Goal: Find contact information: Find contact information

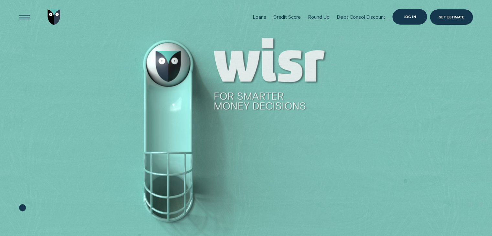
click at [414, 19] on div "Log in" at bounding box center [410, 17] width 35 height 16
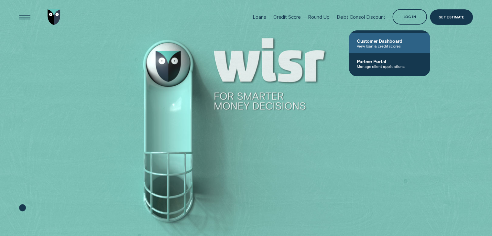
click at [402, 44] on span "View loan & credit scores" at bounding box center [389, 46] width 65 height 5
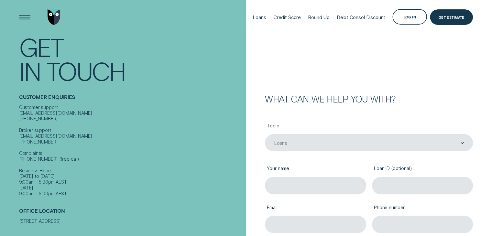
scroll to position [38, 0]
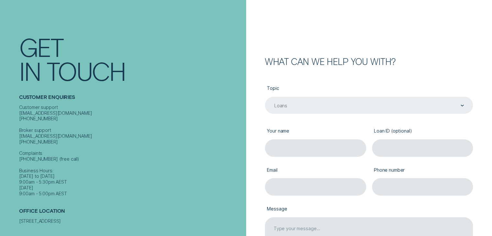
click at [288, 100] on div "Loans" at bounding box center [369, 105] width 208 height 17
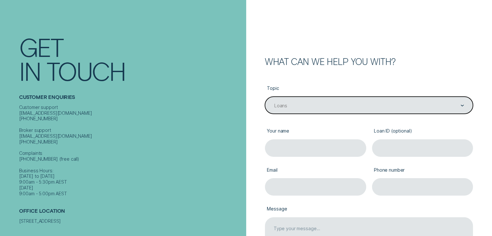
drag, startPoint x: 288, startPoint y: 100, endPoint x: 209, endPoint y: 107, distance: 79.0
click at [209, 107] on div "Customer support contact@wisr.com.au 1300 992 007 Broker support contact@wisr.c…" at bounding box center [131, 151] width 224 height 92
